Goal: Transaction & Acquisition: Download file/media

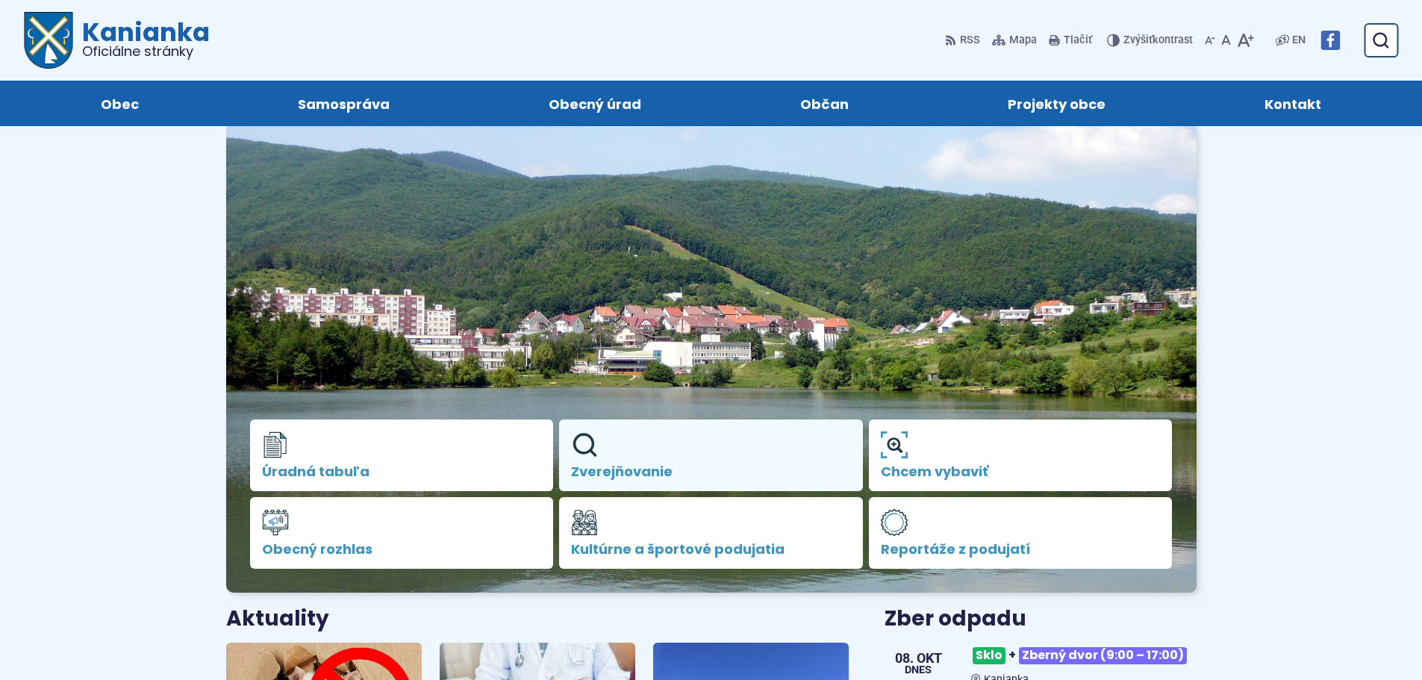
click at [639, 461] on link "Zverejňovanie" at bounding box center [711, 456] width 304 height 72
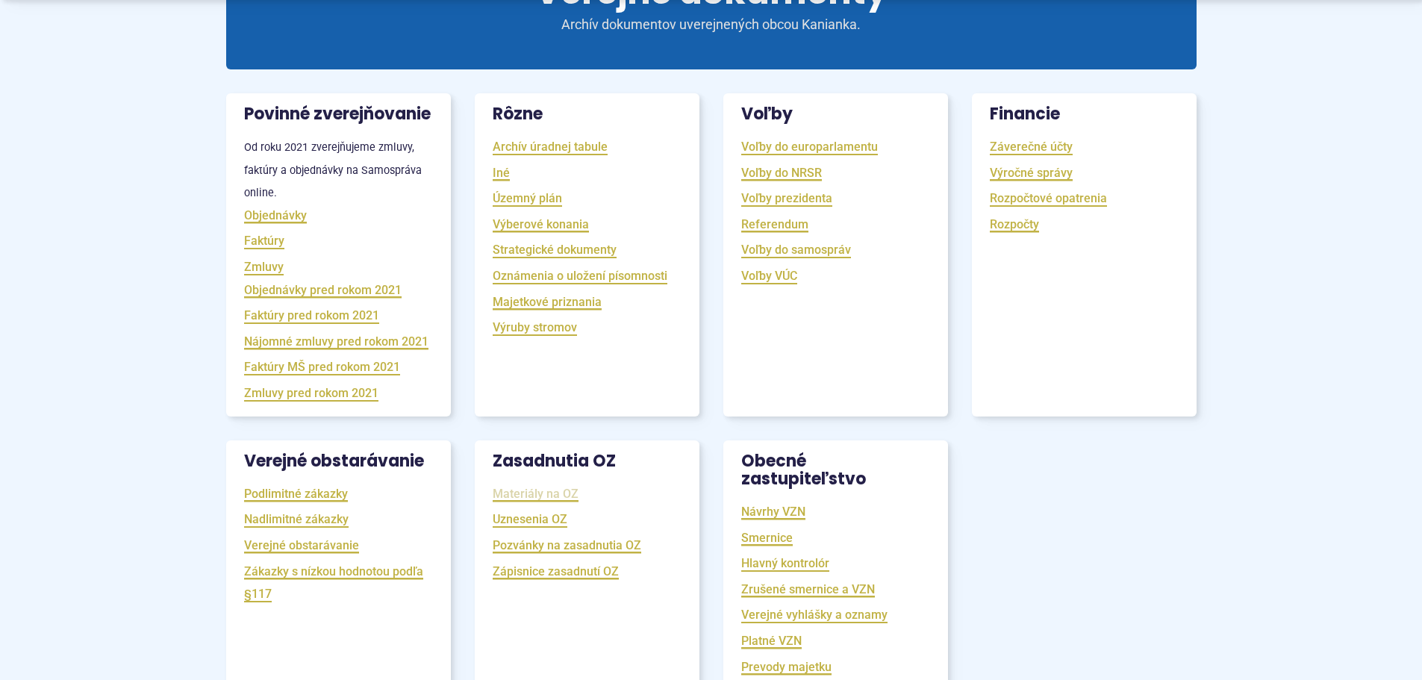
scroll to position [299, 0]
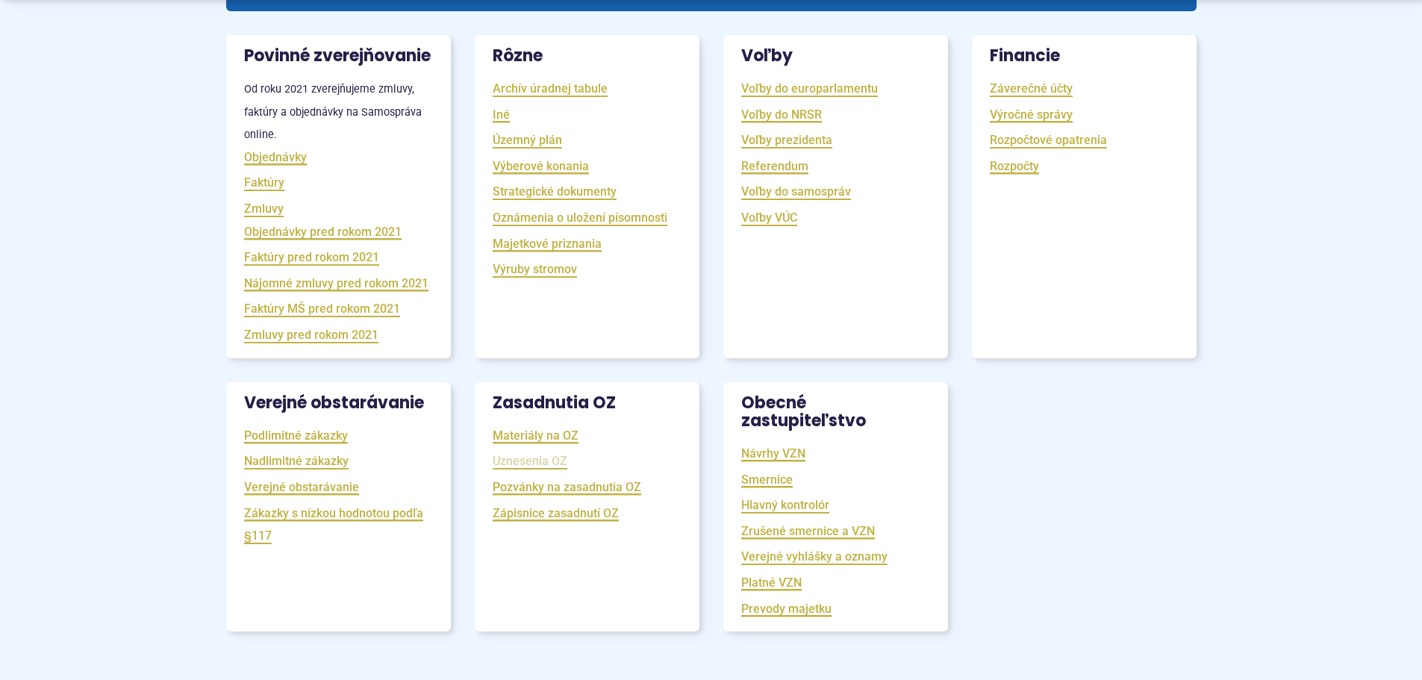
click at [539, 470] on link "Uznesenia OZ" at bounding box center [530, 460] width 75 height 17
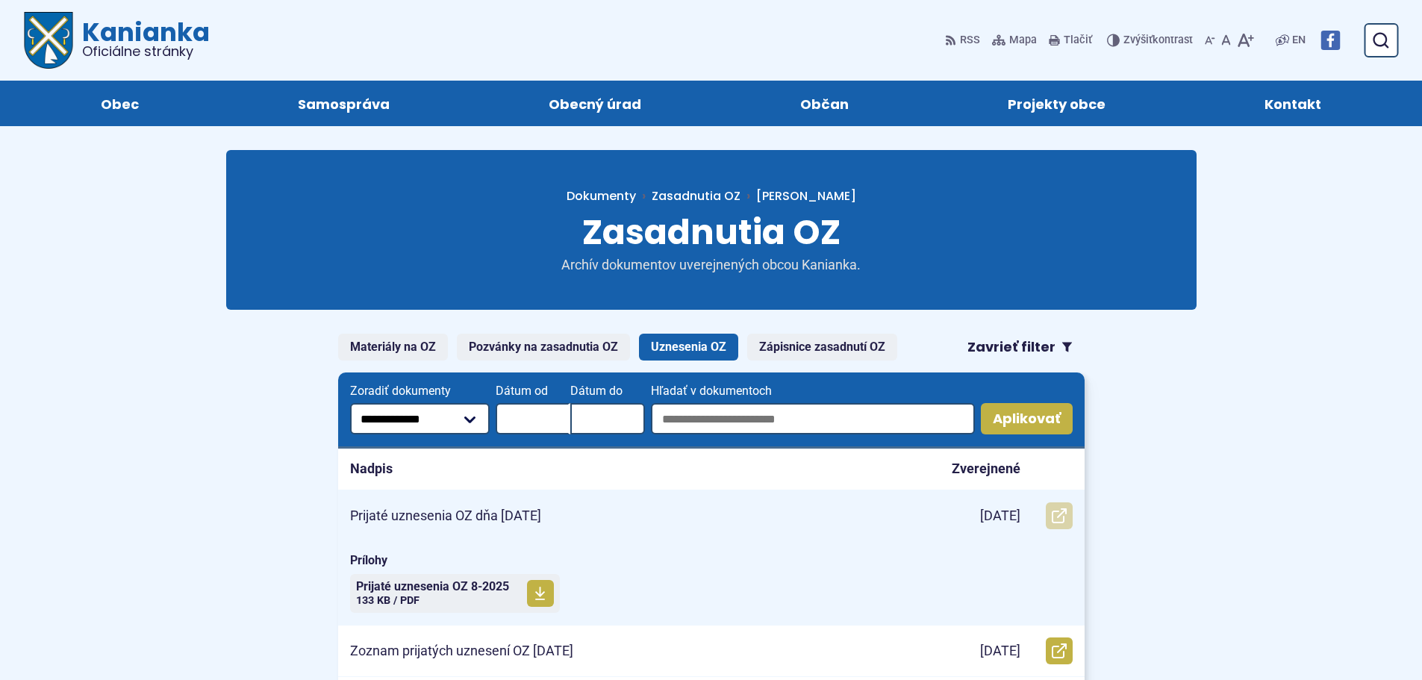
click at [1057, 511] on use at bounding box center [1059, 515] width 15 height 15
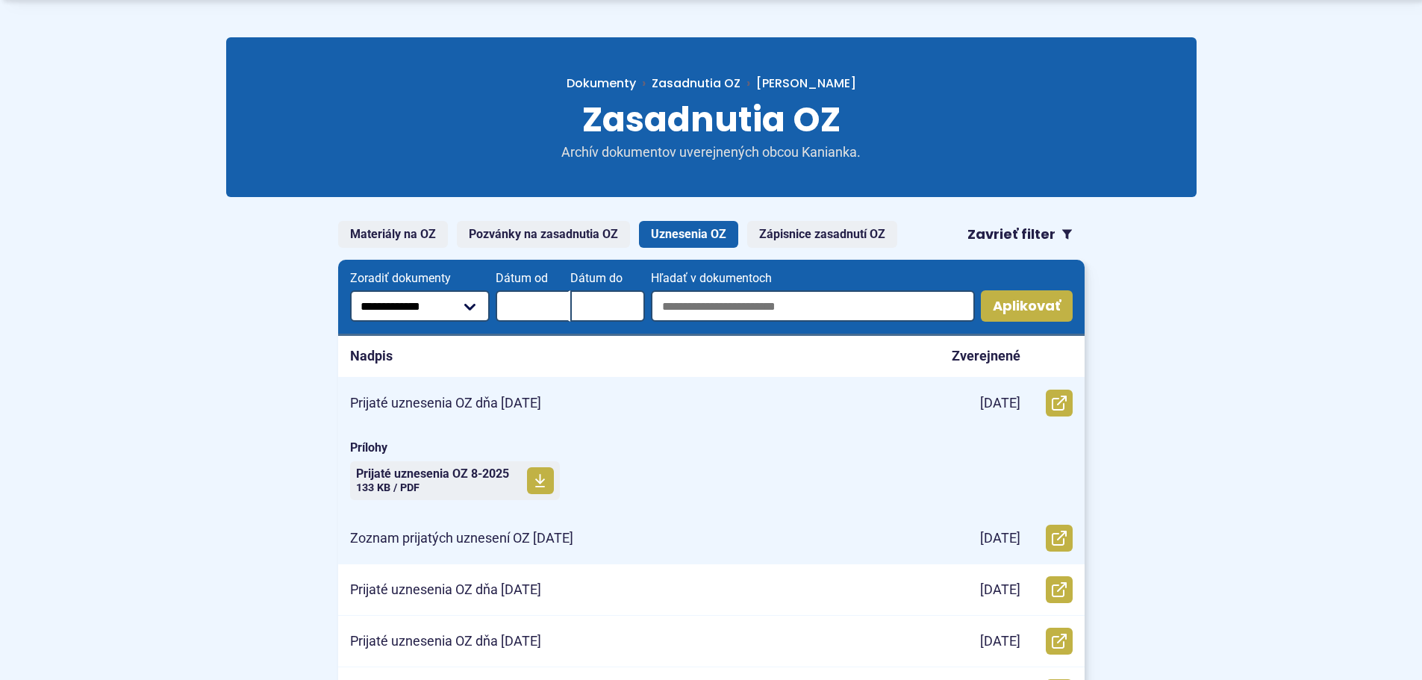
scroll to position [299, 0]
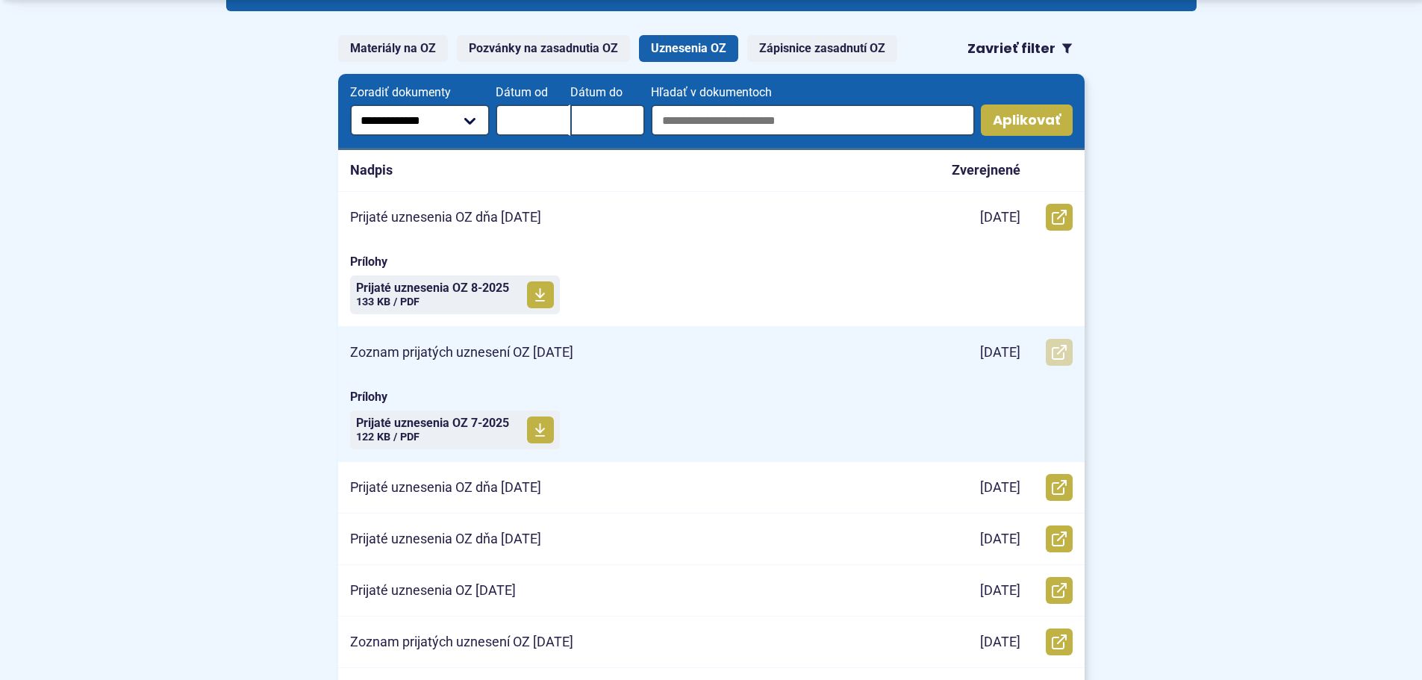
click at [1058, 349] on icon at bounding box center [1059, 352] width 15 height 15
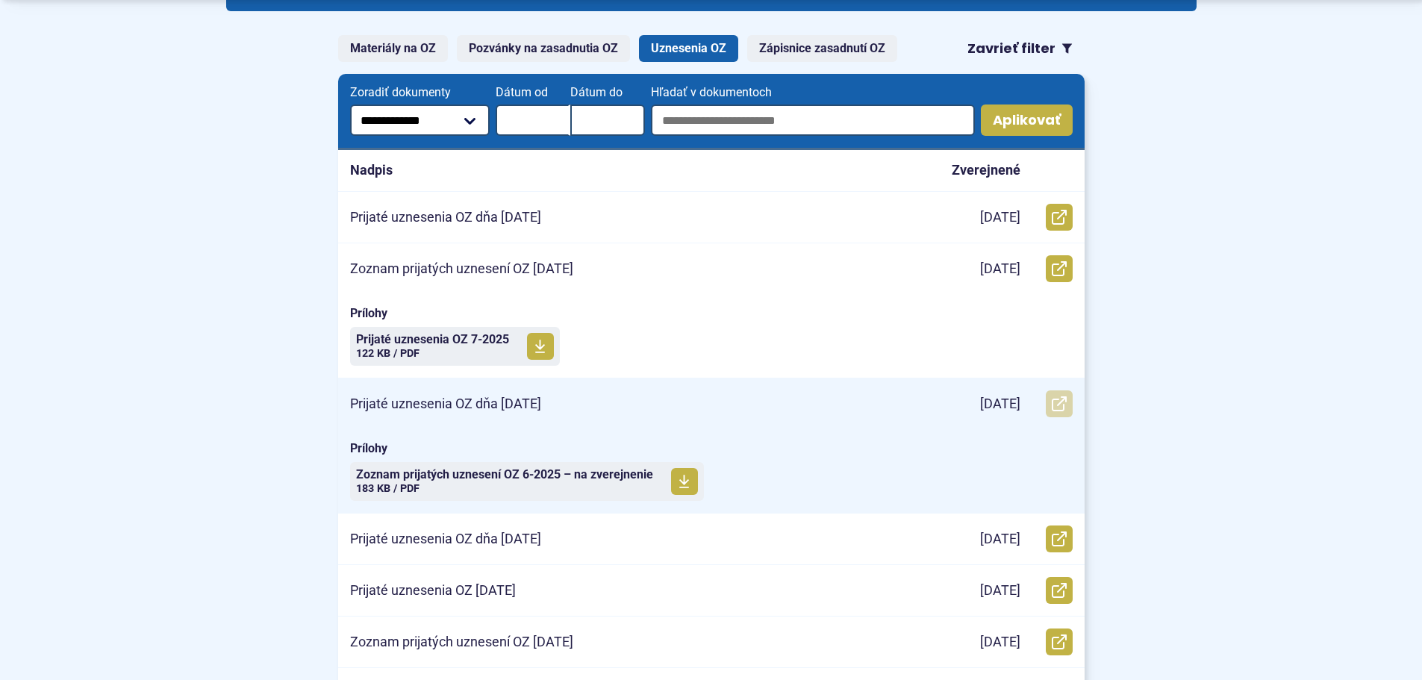
click at [1059, 403] on use at bounding box center [1059, 403] width 15 height 15
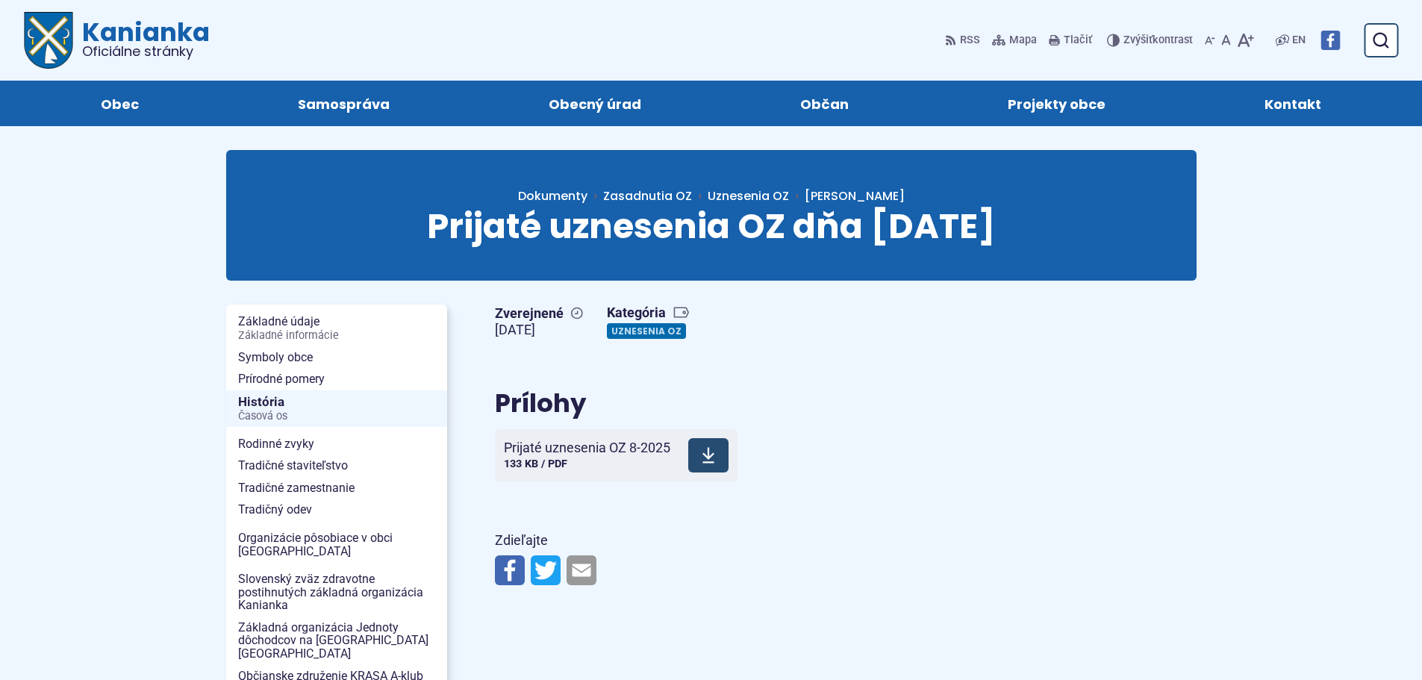
click at [715, 446] on icon at bounding box center [708, 455] width 13 height 18
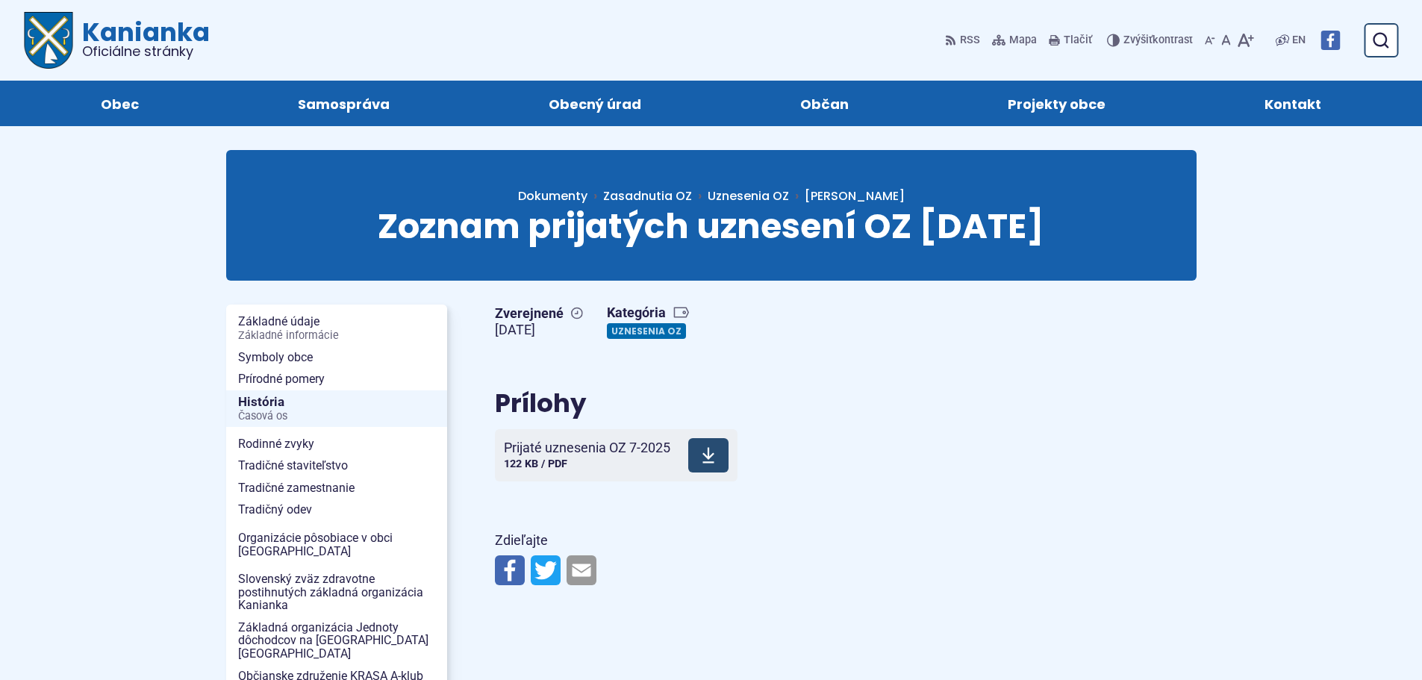
click at [714, 450] on icon at bounding box center [708, 455] width 13 height 18
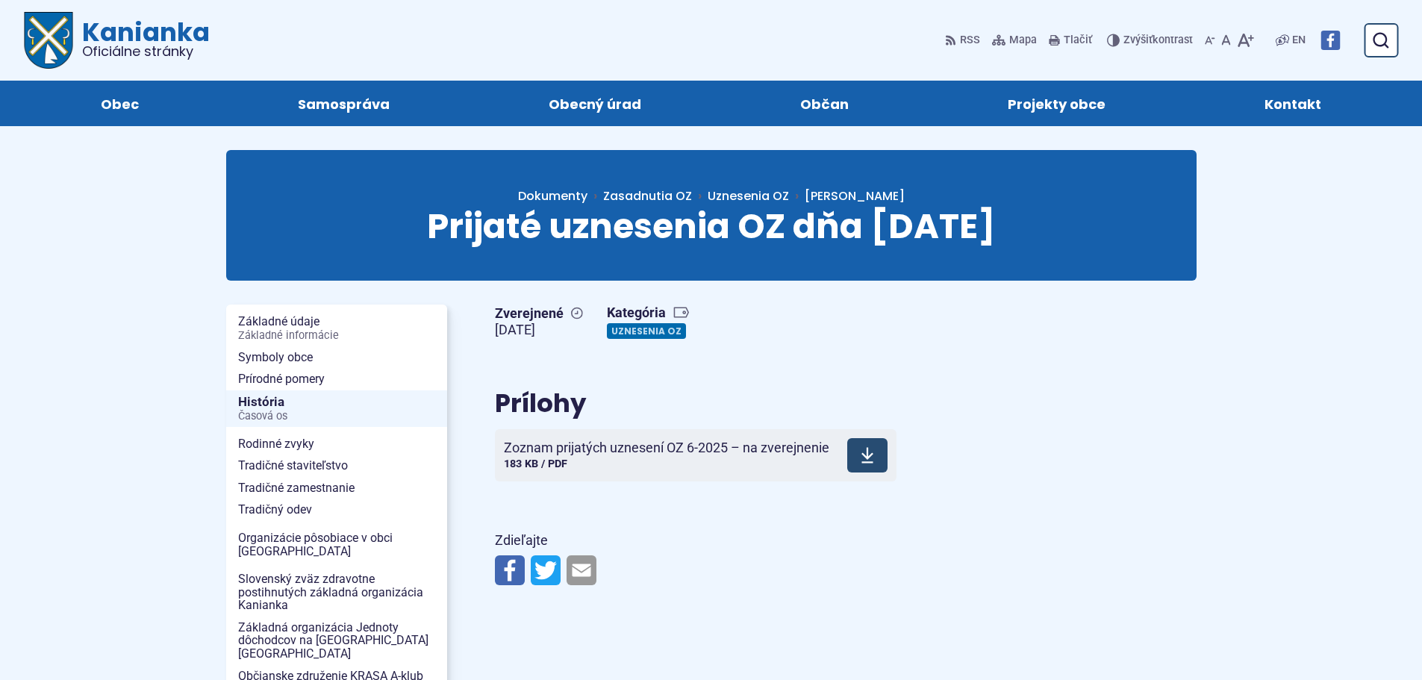
click at [867, 451] on use at bounding box center [867, 456] width 12 height 16
